Goal: Contribute content: Add original content to the website for others to see

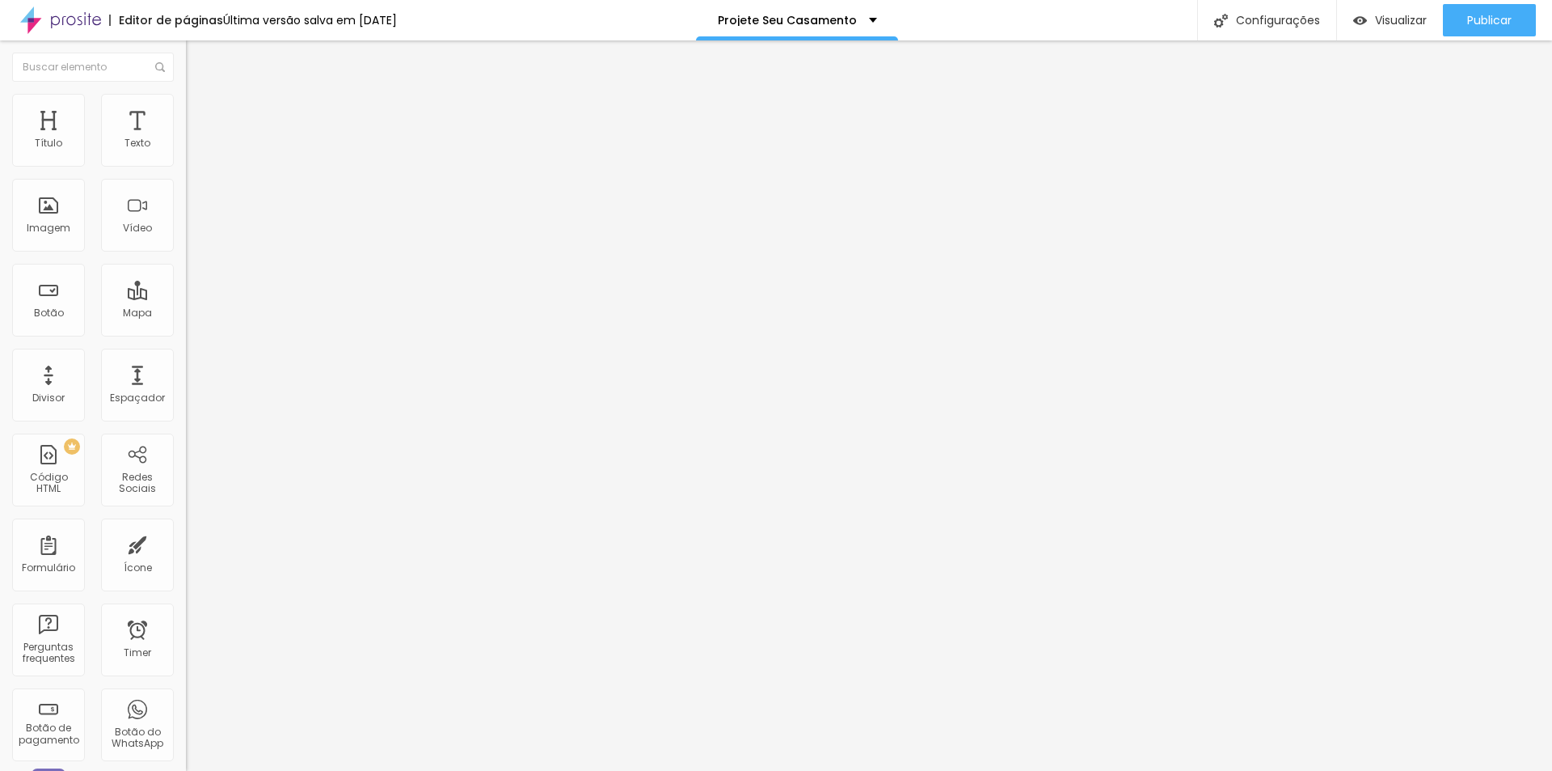
click at [186, 333] on input "[URL][DOMAIN_NAME]" at bounding box center [283, 325] width 194 height 16
paste input "571243-[PERSON_NAME]-e-[PERSON_NAME]"
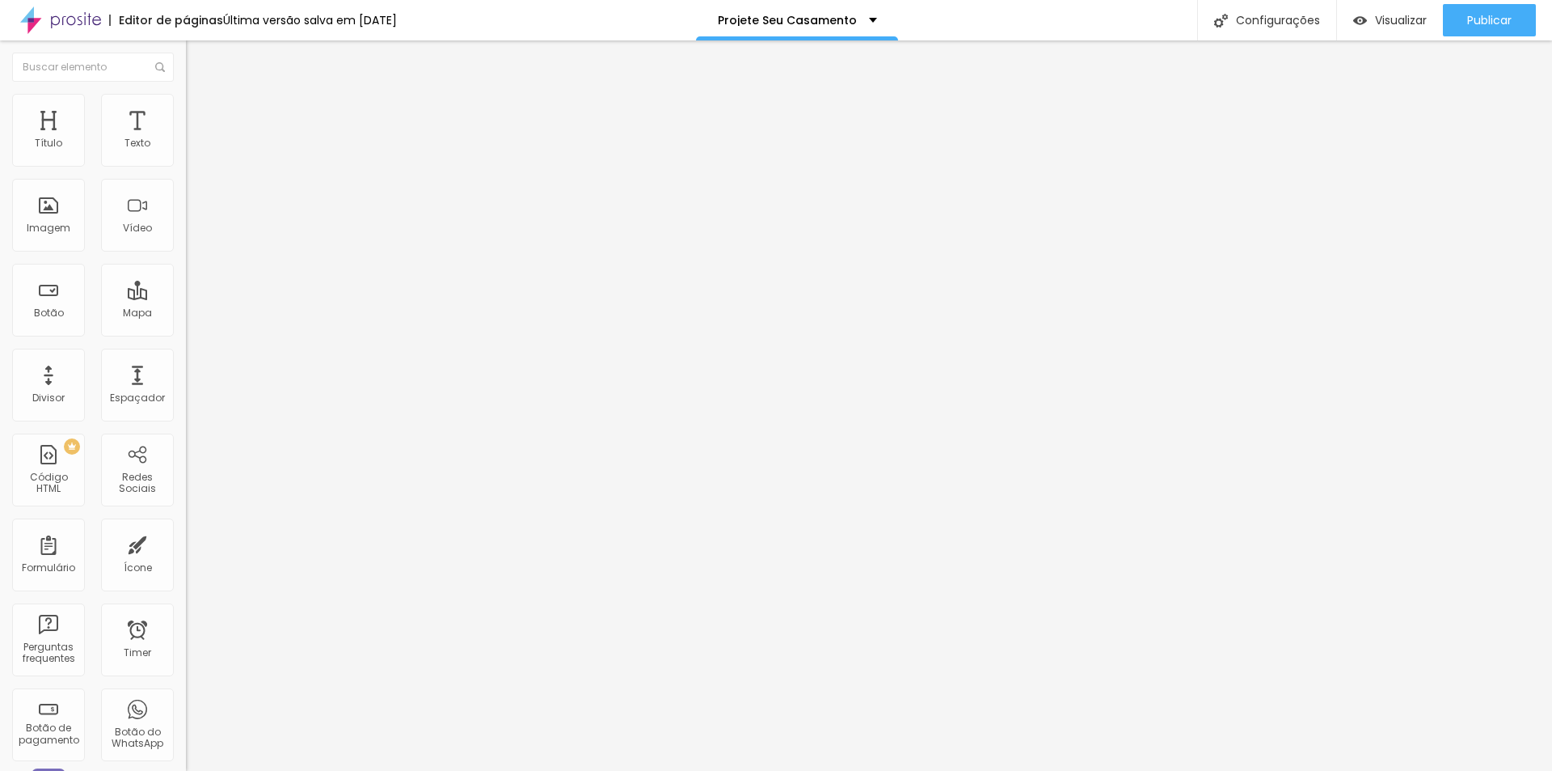
scroll to position [0, 264]
type input "[URL][DOMAIN_NAME]"
click at [186, 463] on div "Editar Botão Conteúdo Estilo Avançado Texto [PERSON_NAME] e [PERSON_NAME] Taman…" at bounding box center [279, 405] width 186 height 730
drag, startPoint x: 112, startPoint y: 179, endPoint x: -107, endPoint y: 179, distance: 219.1
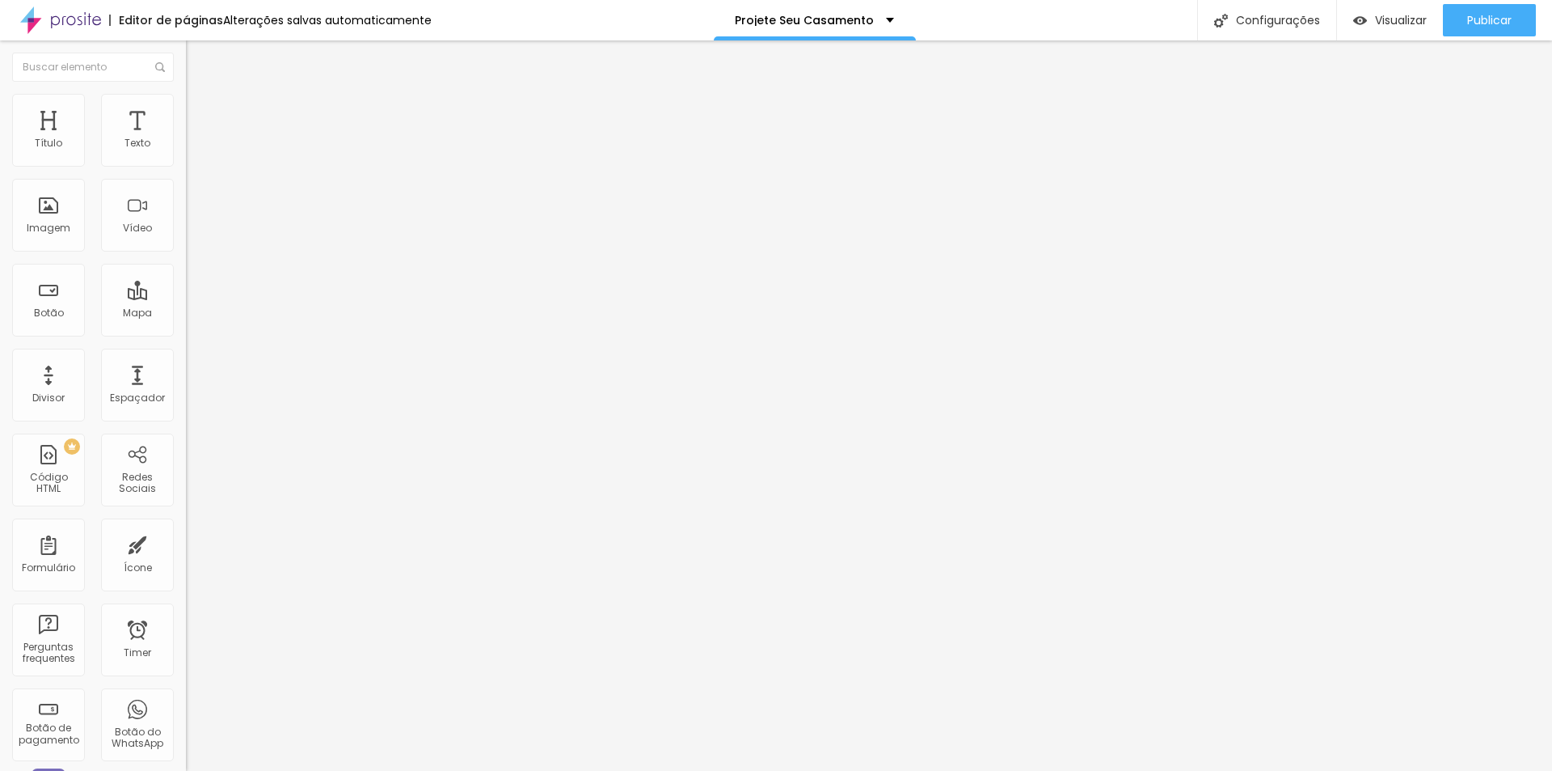
click at [0, 179] on html "Editor de páginas Alterações salvas automaticamente Projete Seu Casamento Confi…" at bounding box center [776, 385] width 1552 height 771
type input "Bruna e [PERSON_NAME]"
click at [186, 490] on div "Editar Botão Conteúdo Estilo Avançado Texto Bruna e [PERSON_NAME] Tamanho Norma…" at bounding box center [279, 405] width 186 height 730
click at [201, 112] on span "Estilo" at bounding box center [213, 105] width 25 height 14
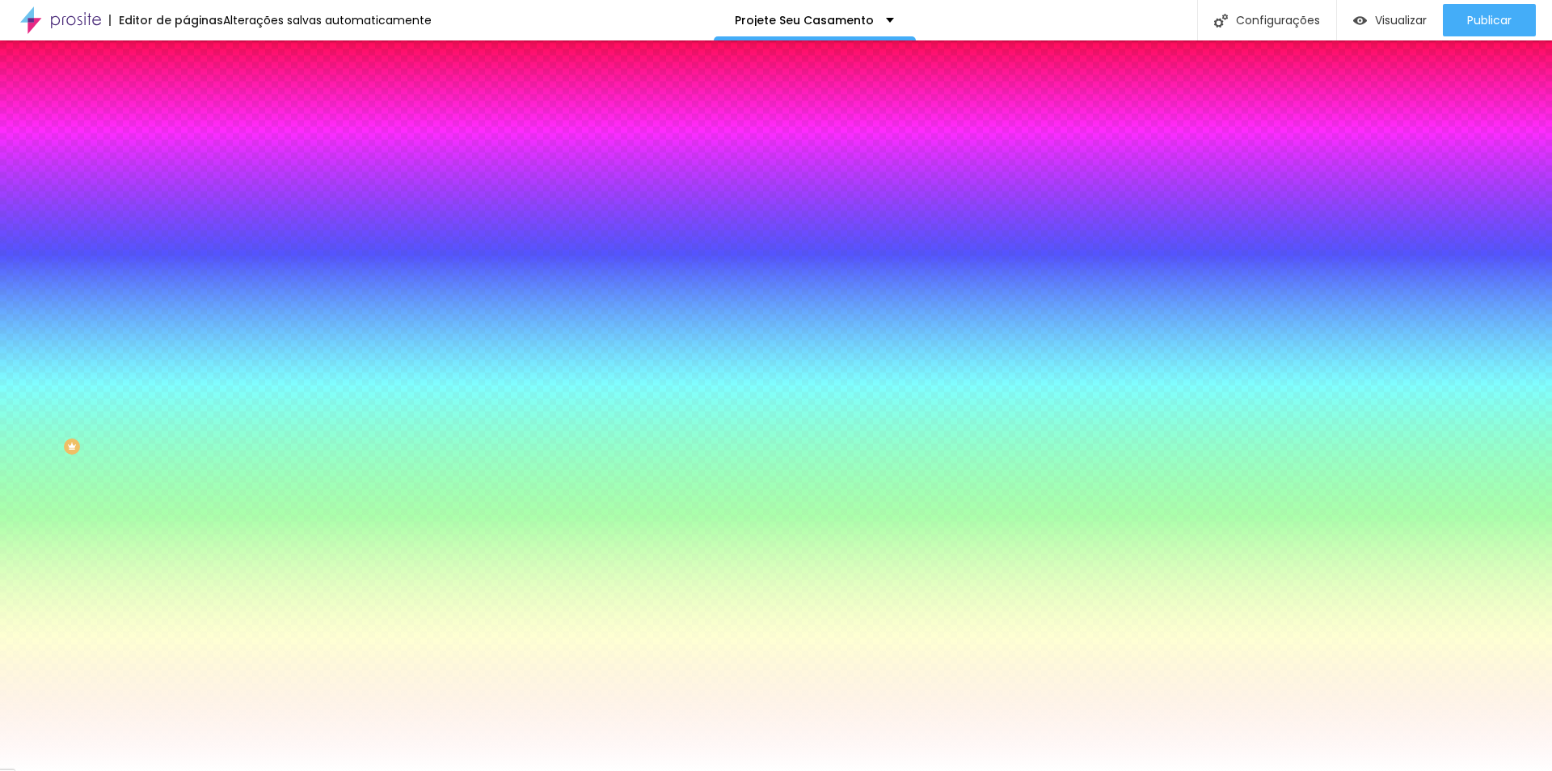
click at [186, 110] on img at bounding box center [193, 117] width 15 height 15
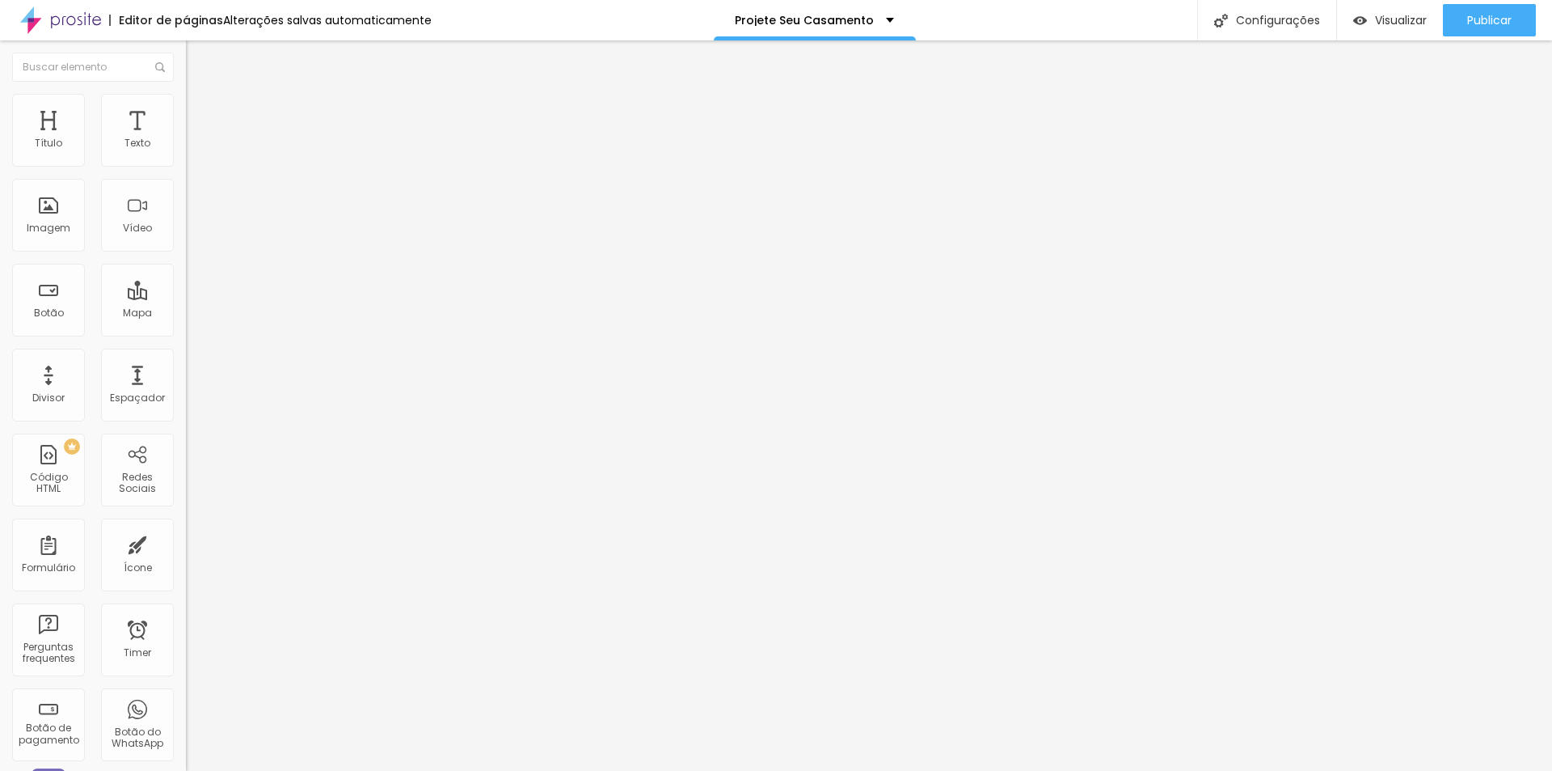
click at [186, 92] on img at bounding box center [193, 85] width 15 height 15
click at [186, 139] on span "Trocar imagem" at bounding box center [230, 132] width 88 height 14
click at [1476, 20] on span "Publicar" at bounding box center [1489, 20] width 44 height 13
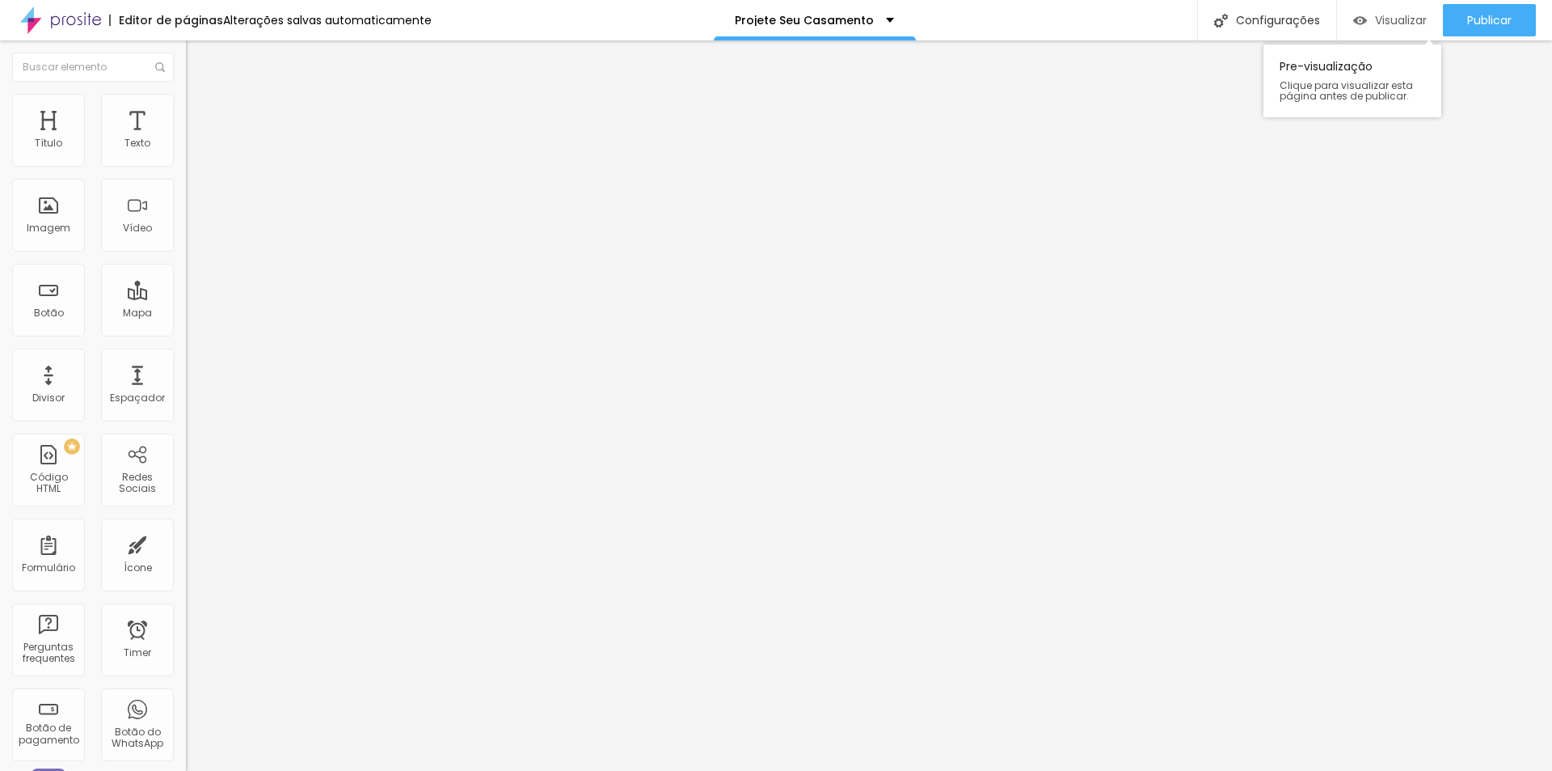
click at [1387, 14] on span "Visualizar" at bounding box center [1401, 20] width 52 height 13
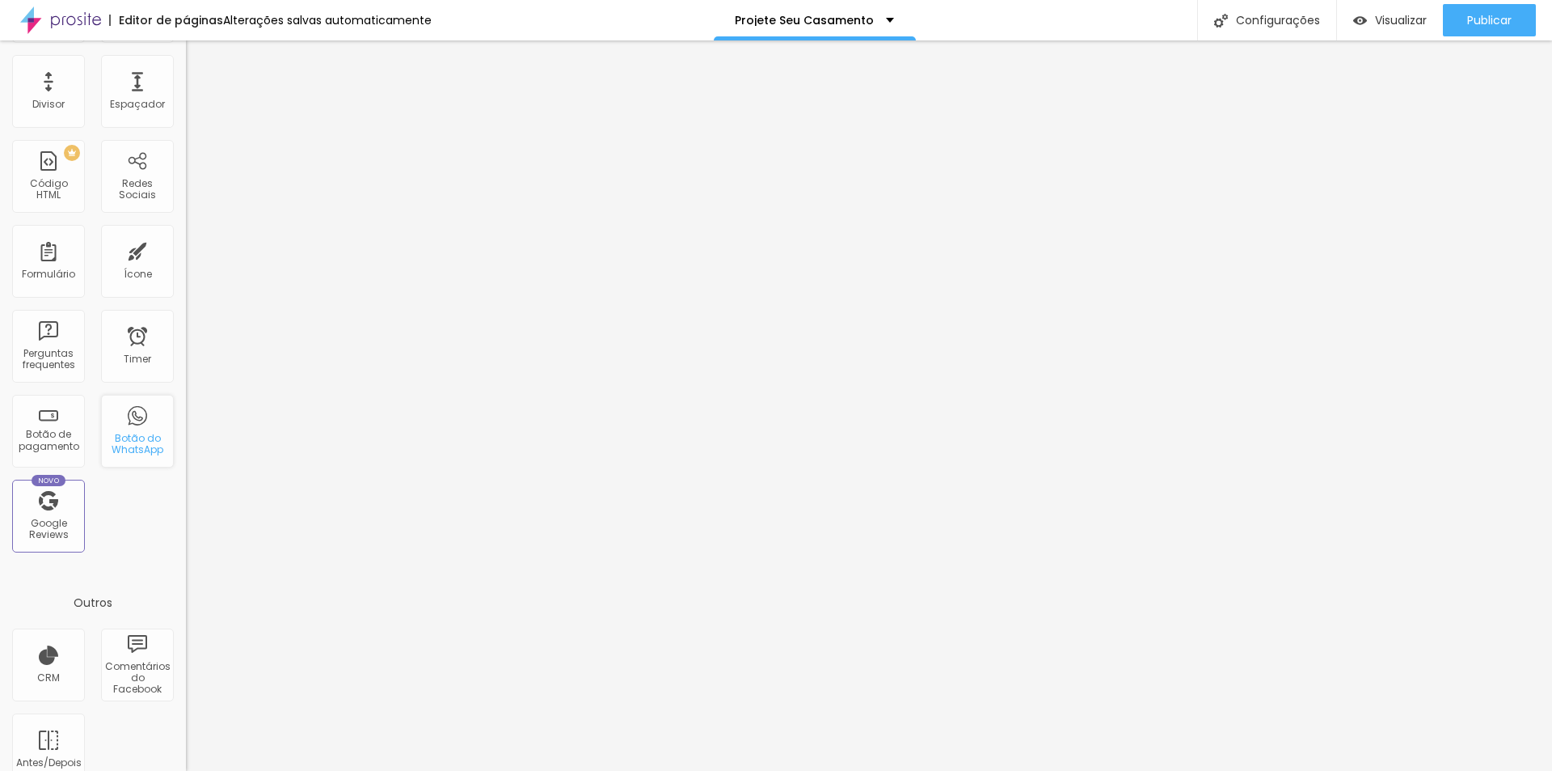
scroll to position [321, 0]
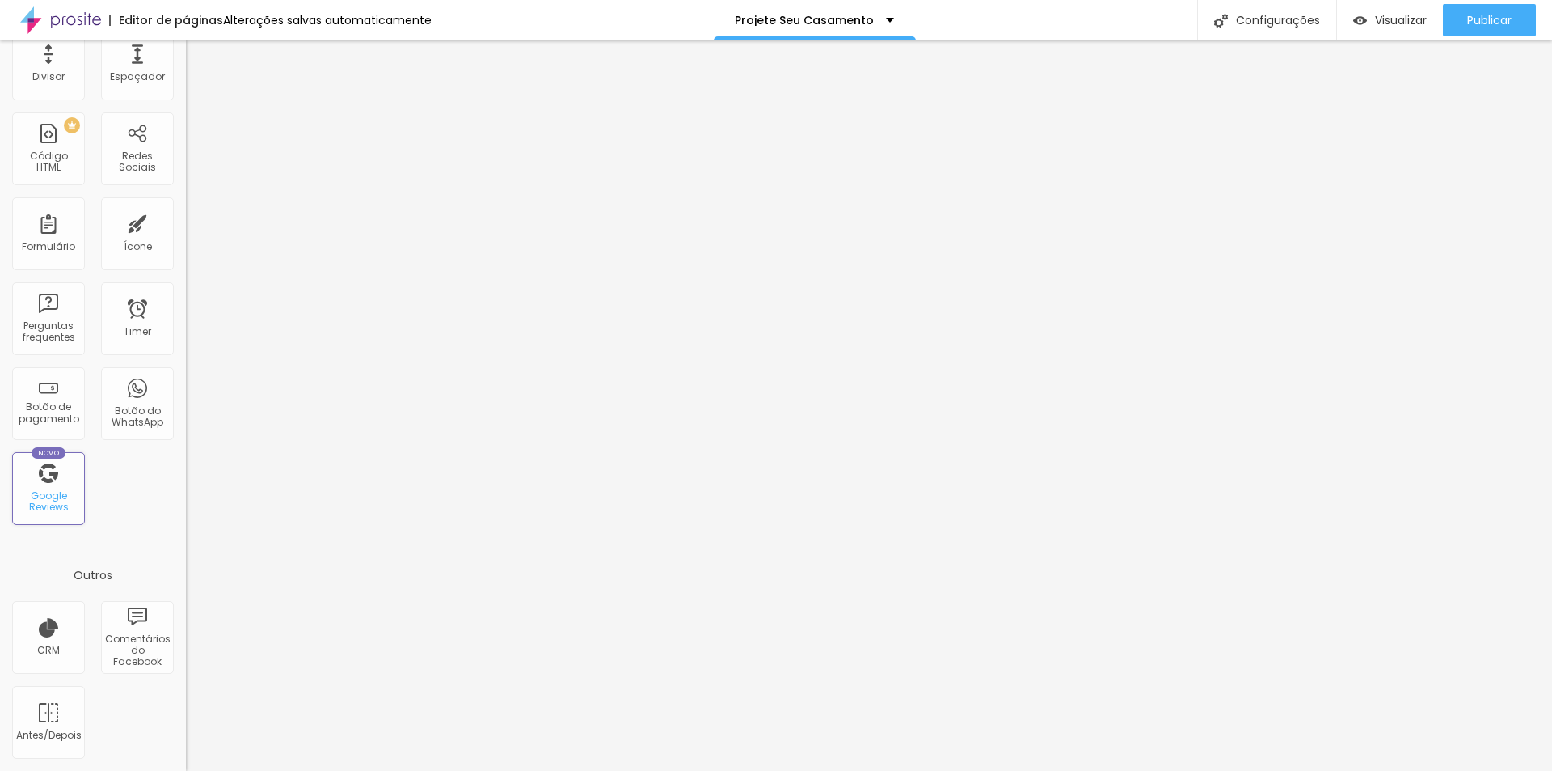
click at [65, 483] on div "Novo Google Reviews" at bounding box center [48, 488] width 73 height 73
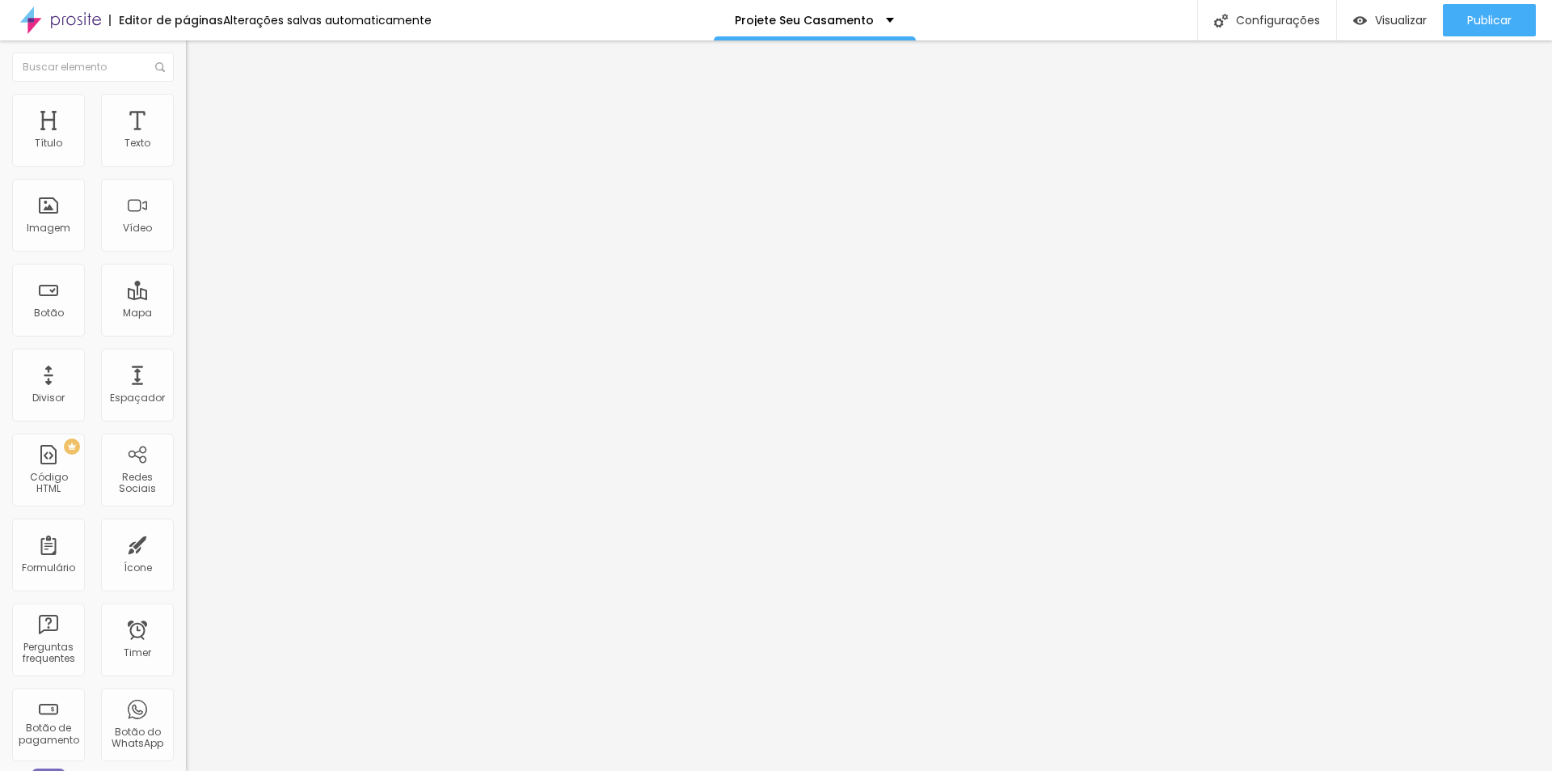
click at [186, 492] on div at bounding box center [279, 492] width 186 height 0
click at [186, 492] on img at bounding box center [190, 496] width 8 height 8
click at [186, 492] on div at bounding box center [279, 492] width 186 height 0
click at [186, 492] on img at bounding box center [190, 496] width 8 height 8
click at [186, 508] on img at bounding box center [190, 512] width 8 height 8
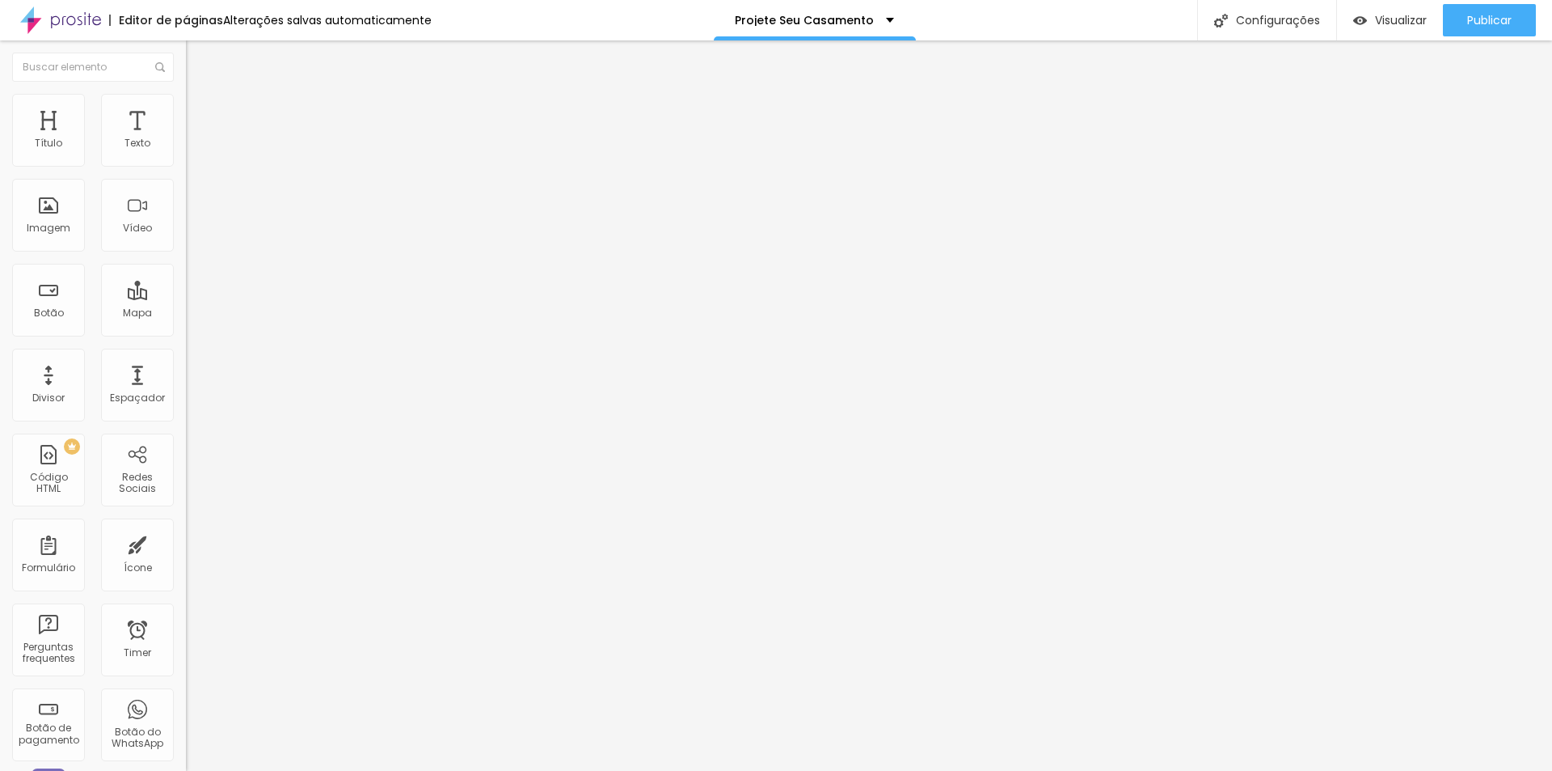
click at [186, 508] on div at bounding box center [279, 508] width 186 height 0
click at [186, 466] on img at bounding box center [190, 470] width 8 height 8
click at [186, 466] on div at bounding box center [279, 466] width 186 height 0
drag, startPoint x: 91, startPoint y: 112, endPoint x: 94, endPoint y: 124, distance: 12.4
click at [201, 112] on span "Estilo" at bounding box center [213, 105] width 25 height 14
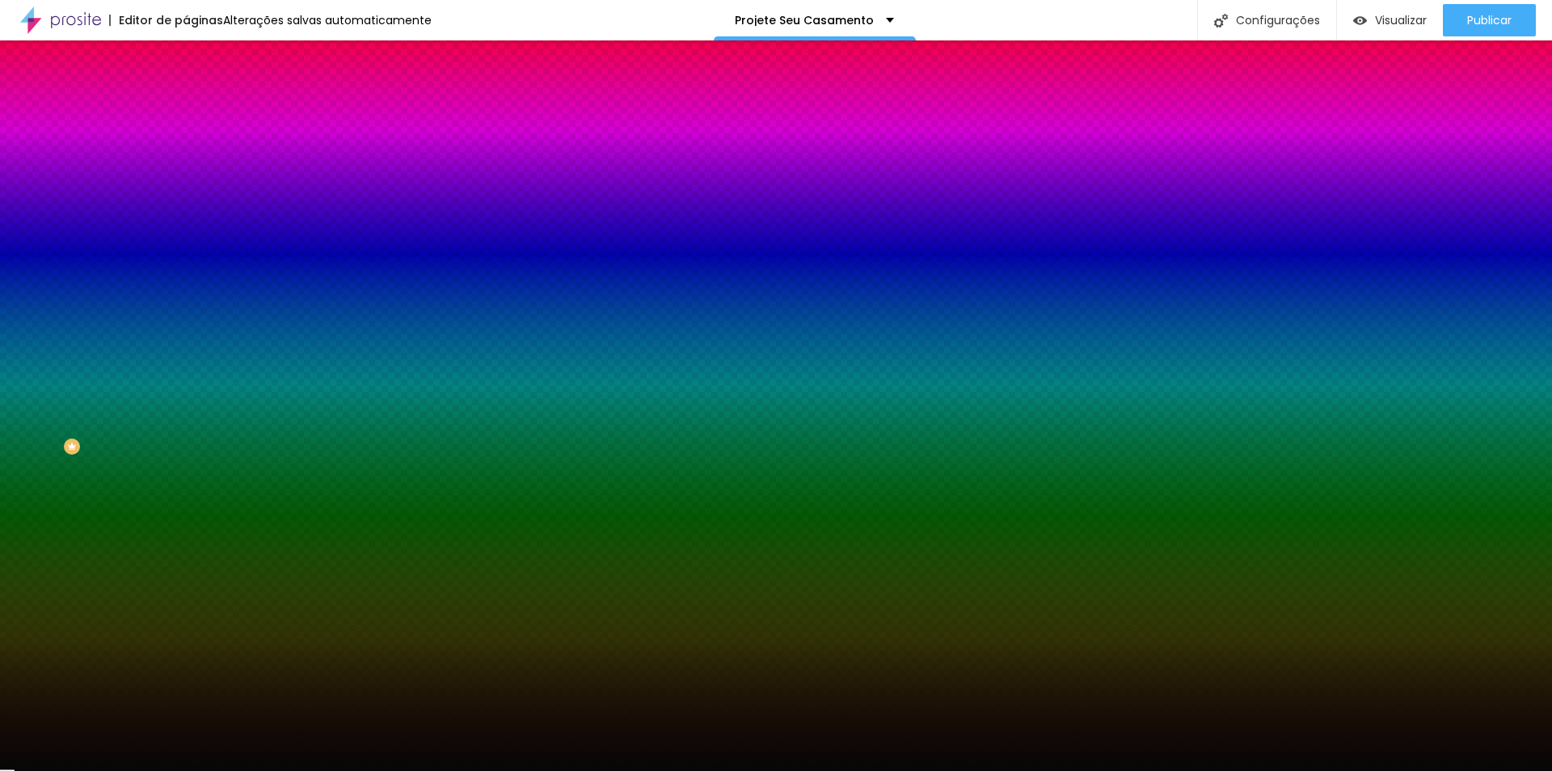
click at [186, 211] on button at bounding box center [197, 219] width 23 height 17
radio input "false"
radio input "true"
click at [192, 148] on img at bounding box center [197, 143] width 10 height 10
radio input "true"
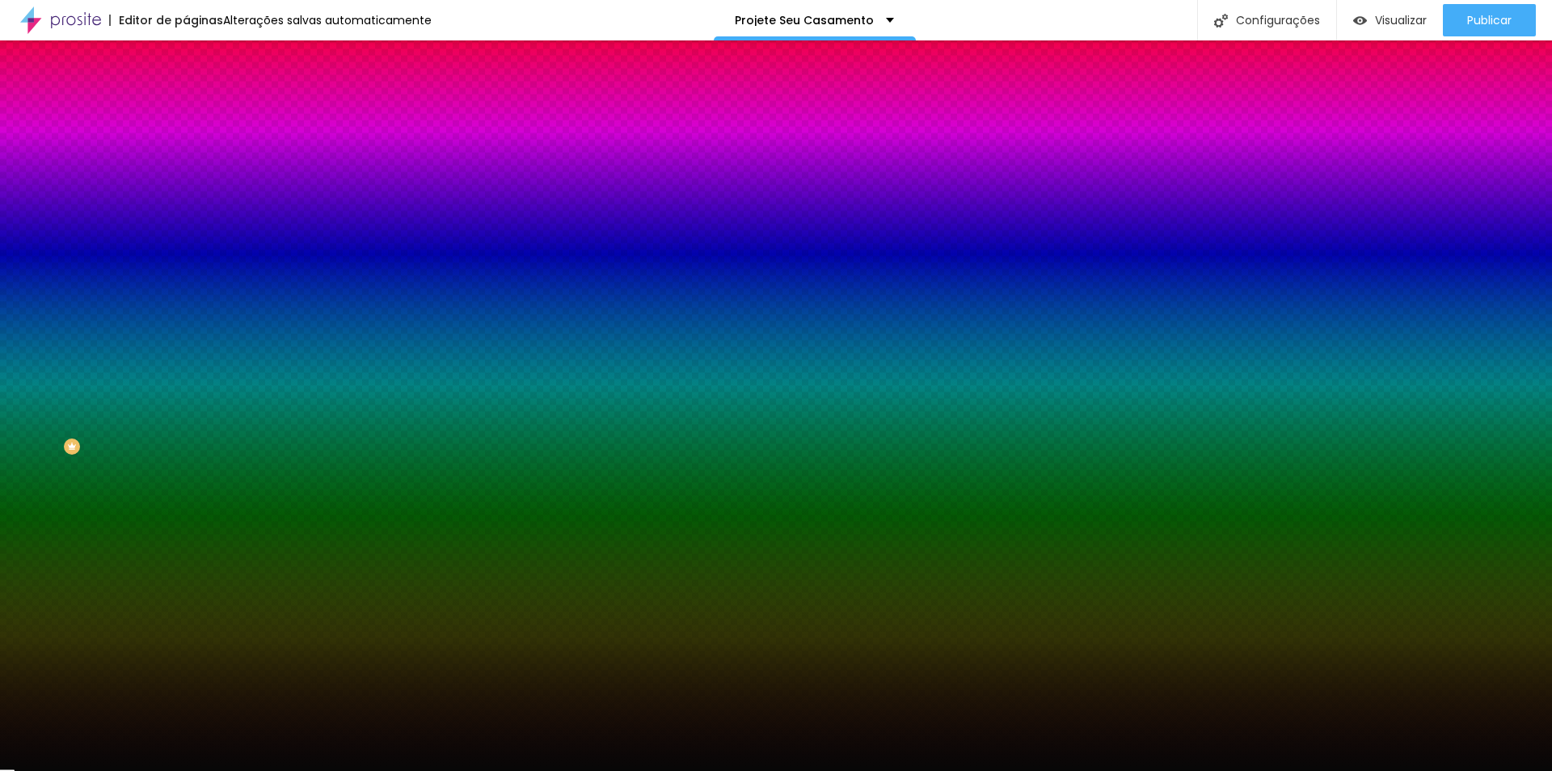
radio input "false"
click at [192, 213] on img at bounding box center [197, 218] width 10 height 10
radio input "false"
click at [192, 213] on img at bounding box center [197, 218] width 10 height 10
radio input "false"
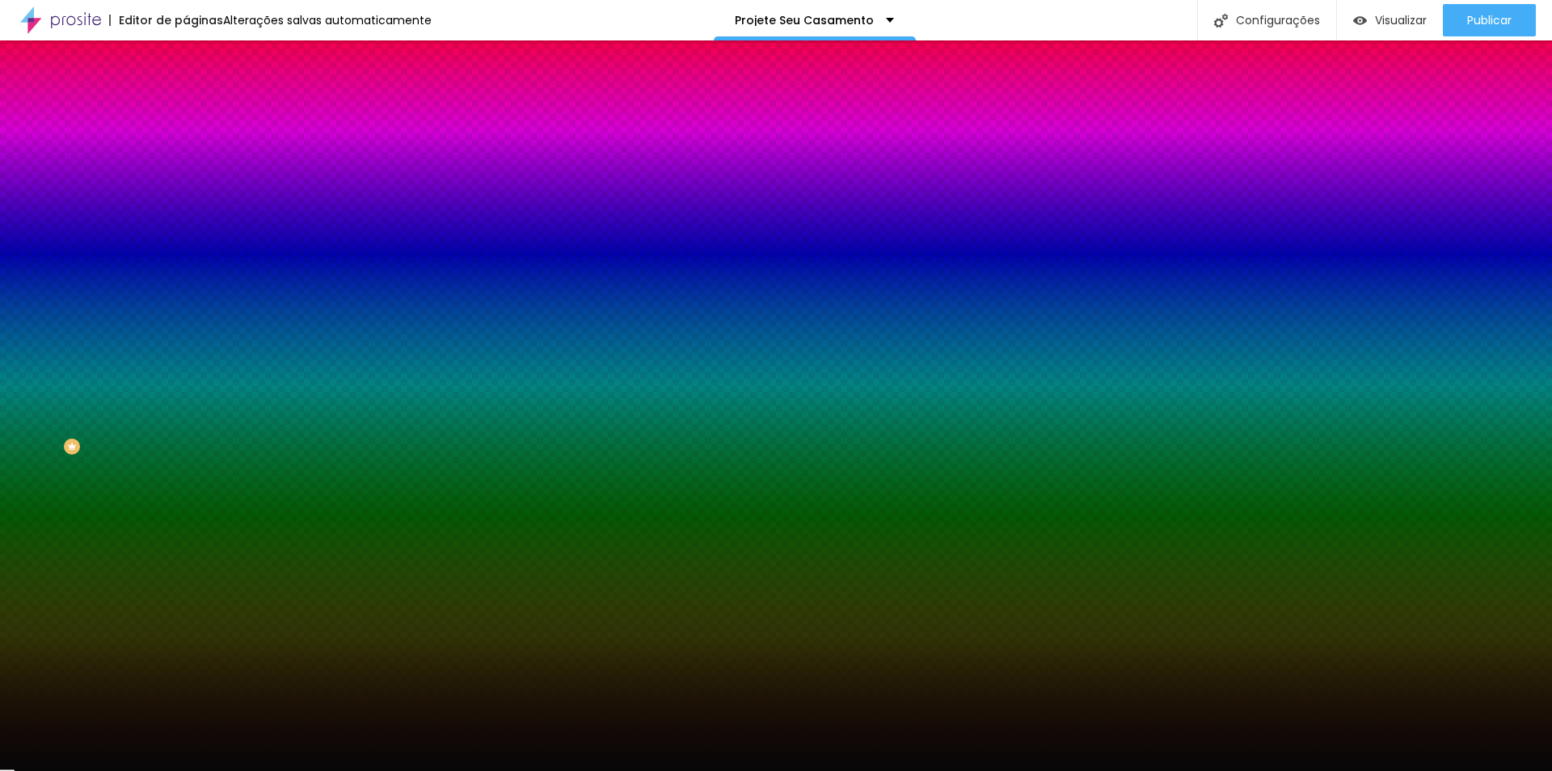
radio input "true"
click at [192, 213] on img at bounding box center [197, 218] width 10 height 10
radio input "true"
radio input "false"
click at [192, 148] on img at bounding box center [197, 143] width 10 height 10
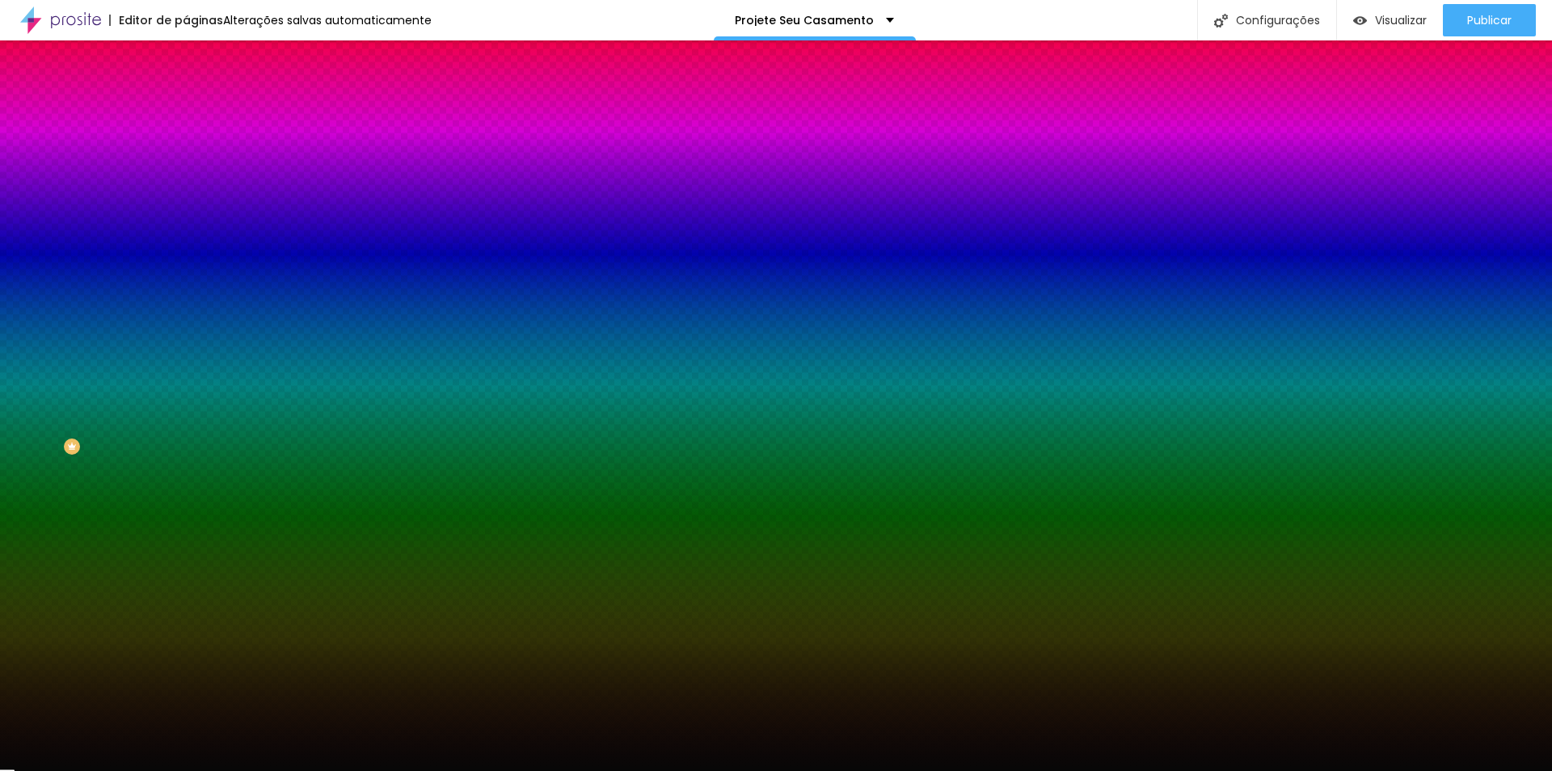
radio input "false"
radio input "true"
click at [192, 148] on img at bounding box center [197, 143] width 10 height 10
radio input "true"
radio input "false"
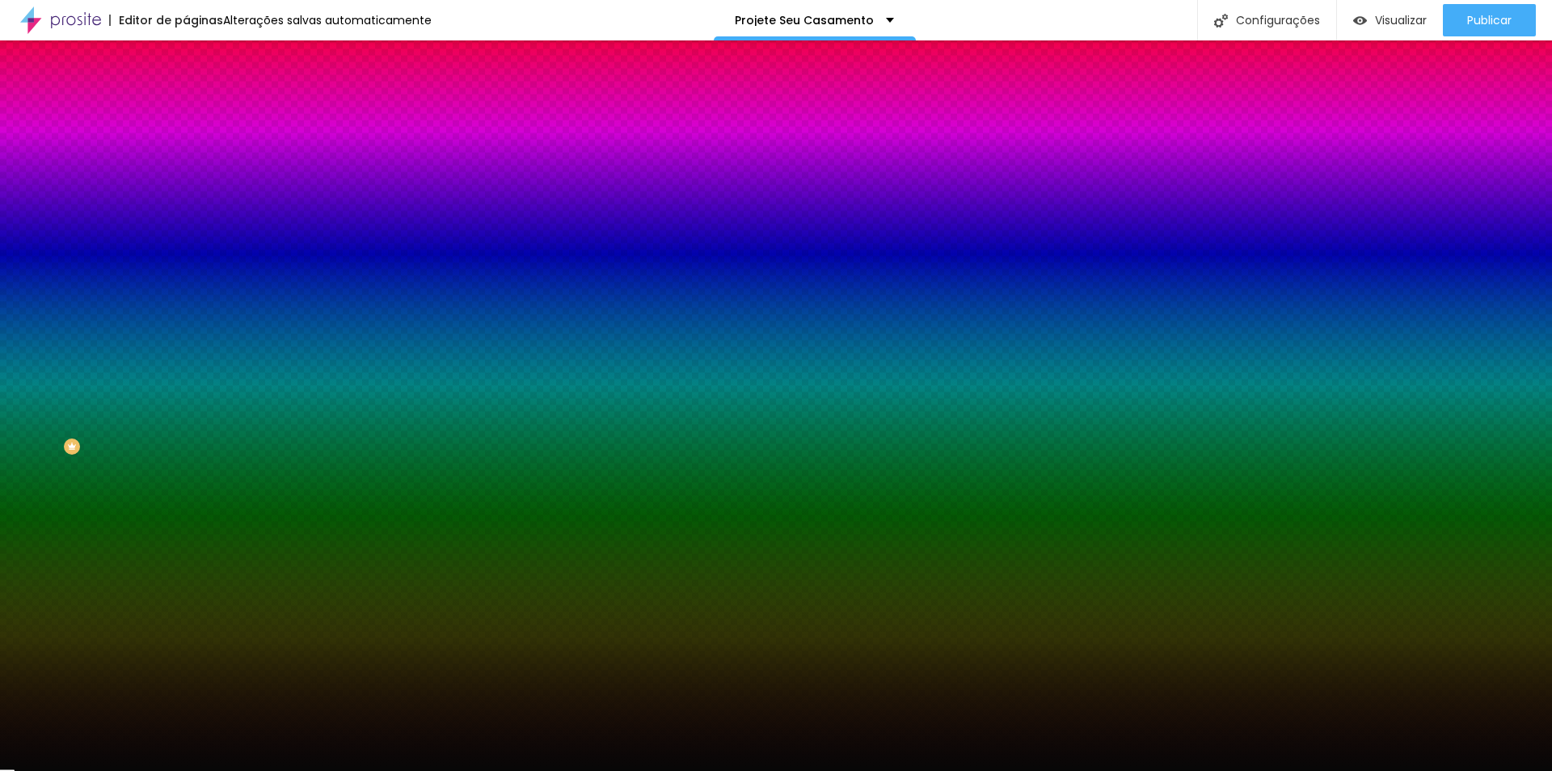
click at [192, 148] on img at bounding box center [197, 143] width 10 height 10
radio input "true"
radio input "false"
click at [186, 110] on img at bounding box center [193, 117] width 15 height 15
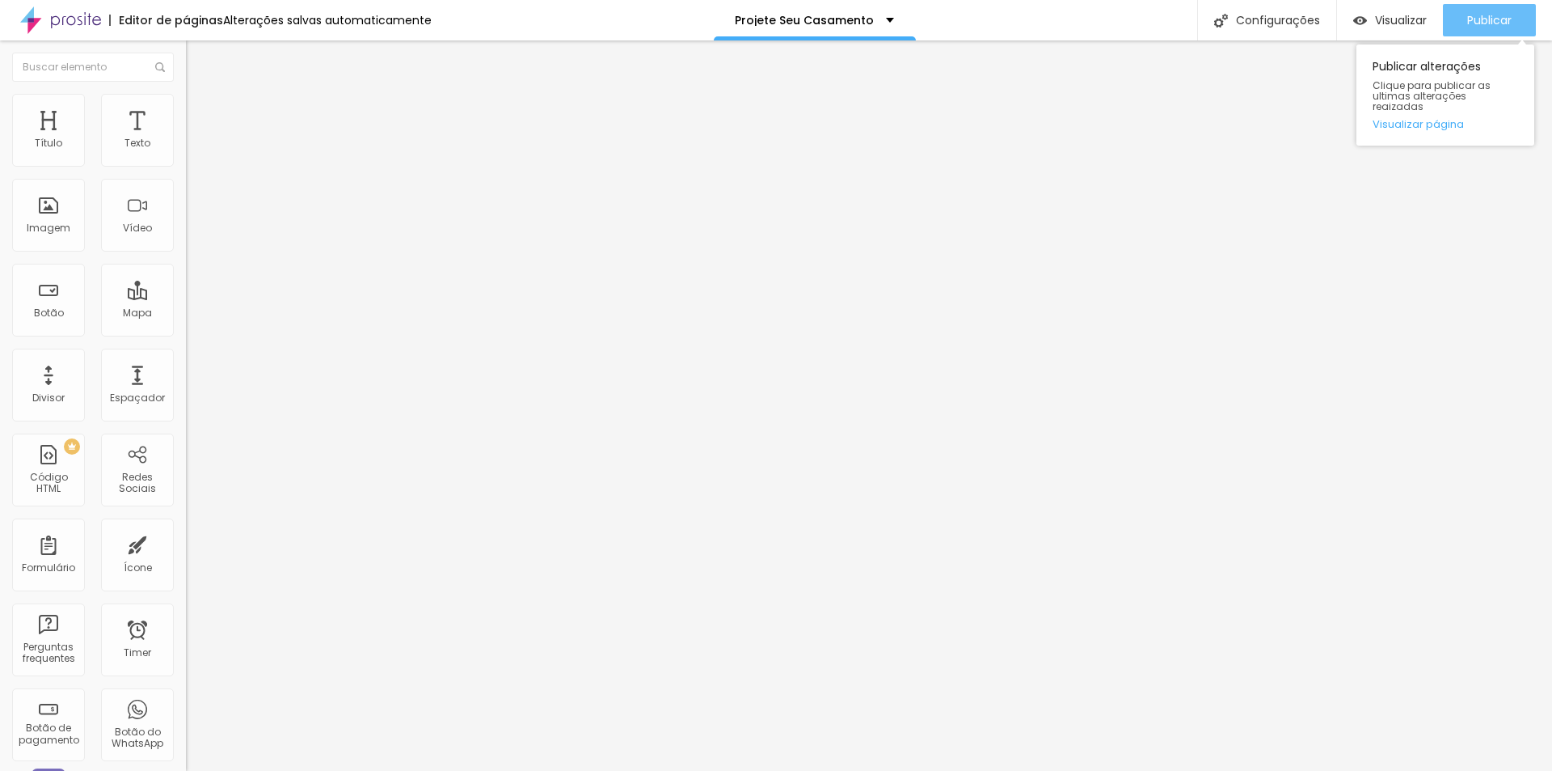
click at [1495, 19] on span "Publicar" at bounding box center [1489, 20] width 44 height 13
click at [1507, 23] on span "Publicar" at bounding box center [1489, 20] width 44 height 13
click at [1482, 20] on span "Publicar" at bounding box center [1489, 20] width 44 height 13
